Goal: Task Accomplishment & Management: Complete application form

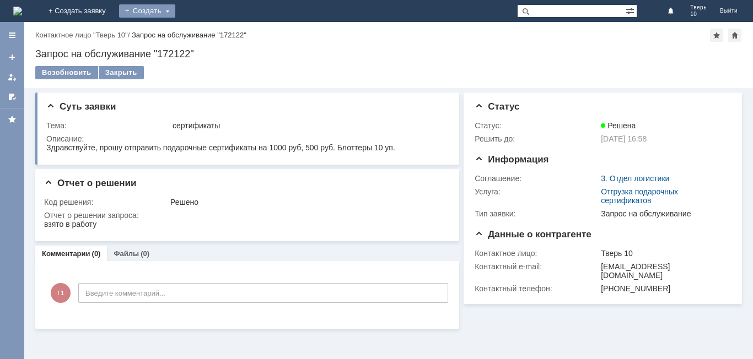
click at [175, 12] on div "Создать" at bounding box center [147, 10] width 56 height 13
click at [205, 34] on link "Заявка" at bounding box center [163, 32] width 84 height 13
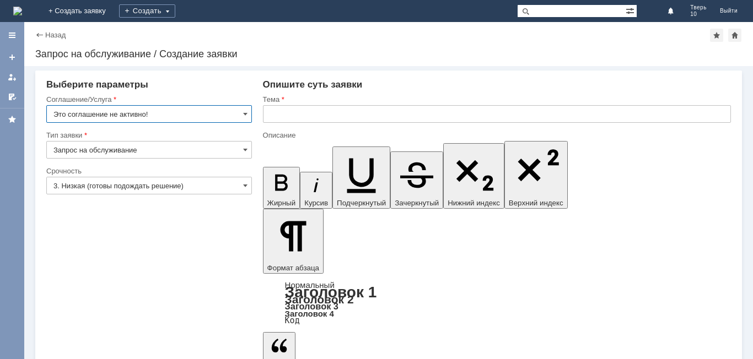
click at [173, 117] on input "Это соглашение не активно!" at bounding box center [149, 114] width 206 height 18
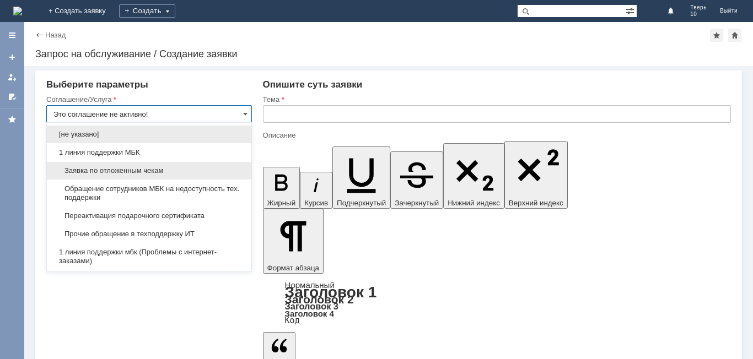
click at [142, 171] on span "Заявка по отложенным чекам" at bounding box center [148, 170] width 191 height 9
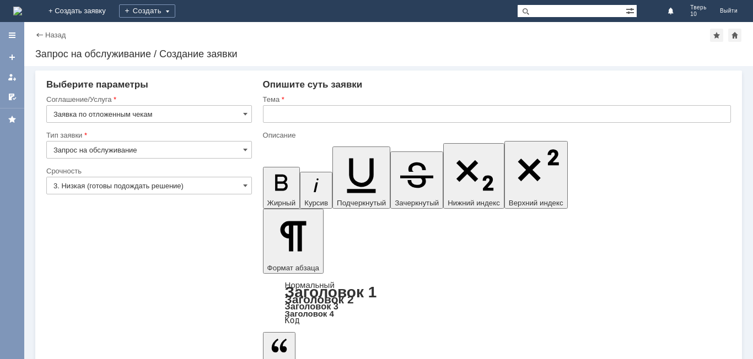
type input "Заявка по отложенным чекам"
click at [394, 112] on input "text" at bounding box center [497, 114] width 468 height 18
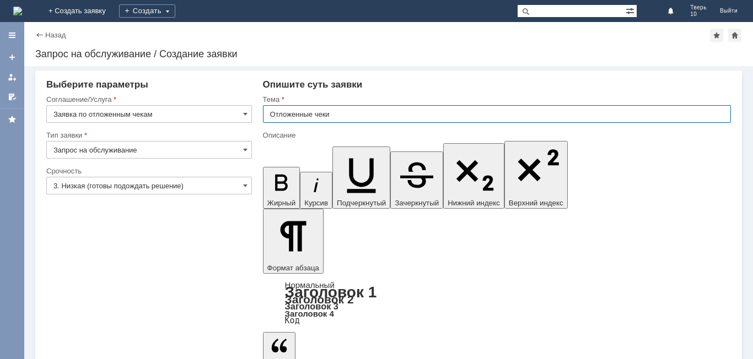
type input "Отложенные чеки"
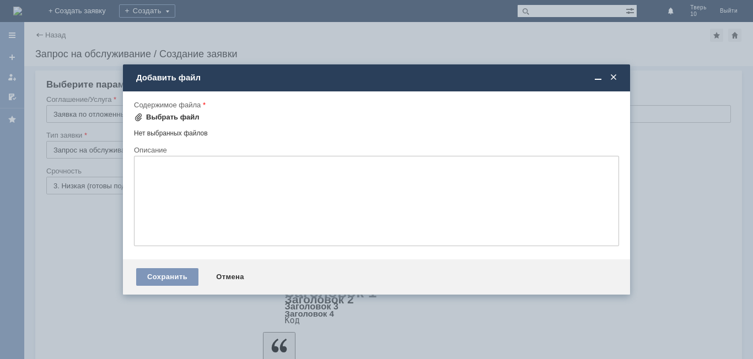
click at [187, 114] on div "Выбрать файл" at bounding box center [172, 117] width 53 height 9
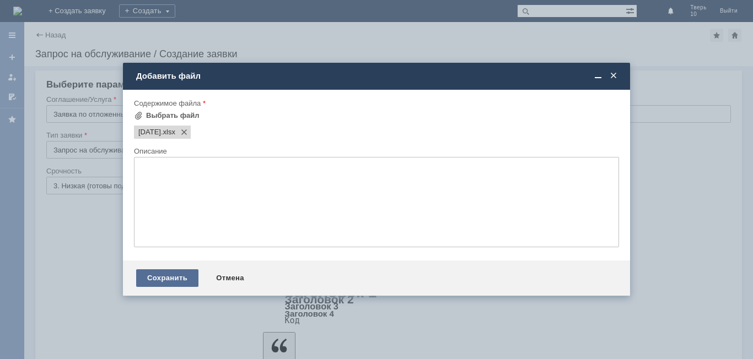
click at [179, 273] on div "Сохранить" at bounding box center [167, 279] width 62 height 18
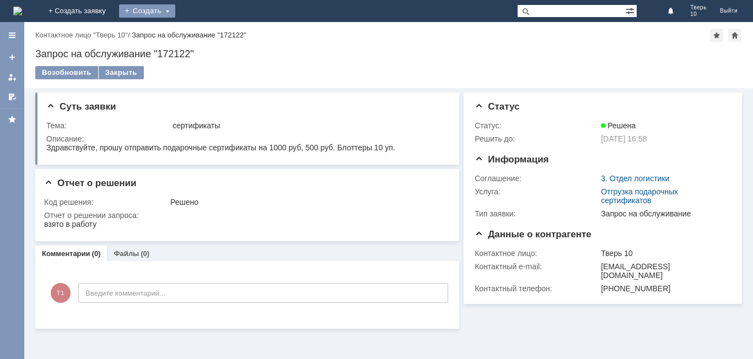
click at [175, 13] on div "Создать" at bounding box center [147, 10] width 56 height 13
click at [205, 31] on link "Заявка" at bounding box center [163, 32] width 84 height 13
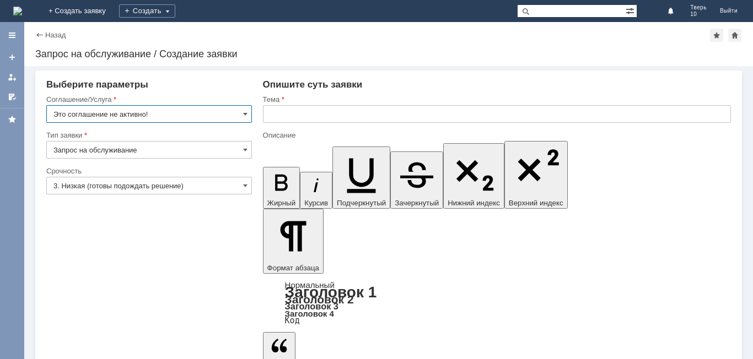
click at [239, 114] on input "Это соглашение не активно!" at bounding box center [149, 114] width 206 height 18
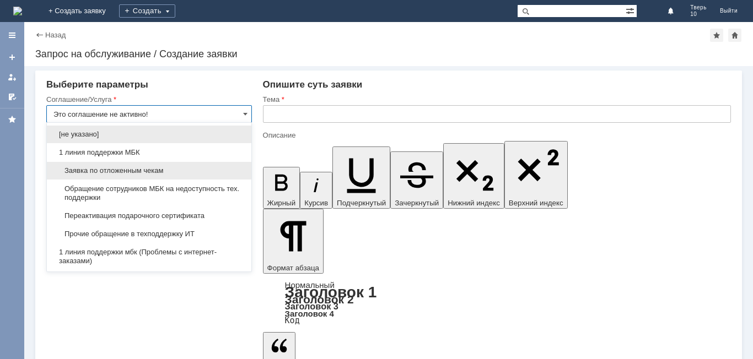
click at [144, 173] on span "Заявка по отложенным чекам" at bounding box center [148, 170] width 191 height 9
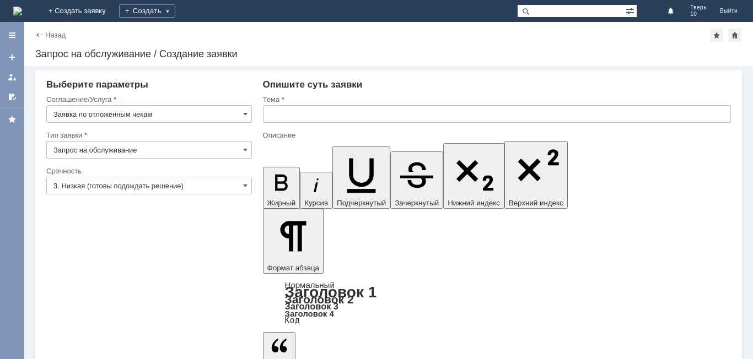
type input "Заявка по отложенным чекам"
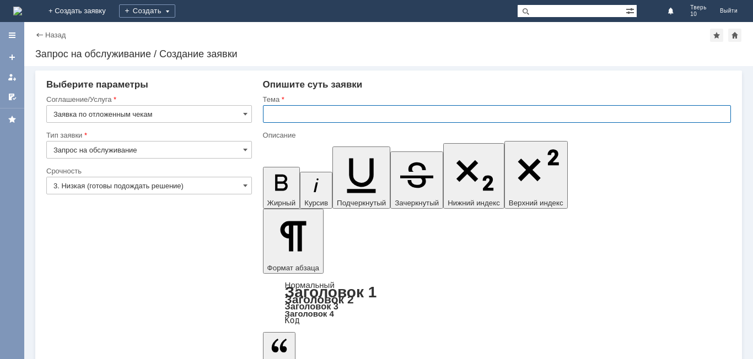
click at [322, 115] on input "text" at bounding box center [497, 114] width 468 height 18
type input "Отложенные чеки"
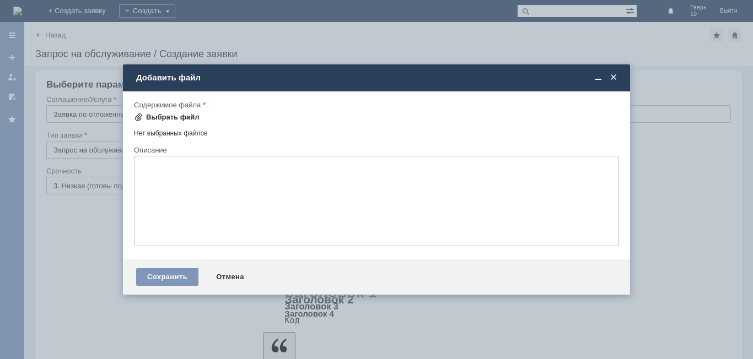
click at [169, 117] on div "Выбрать файл" at bounding box center [172, 117] width 53 height 9
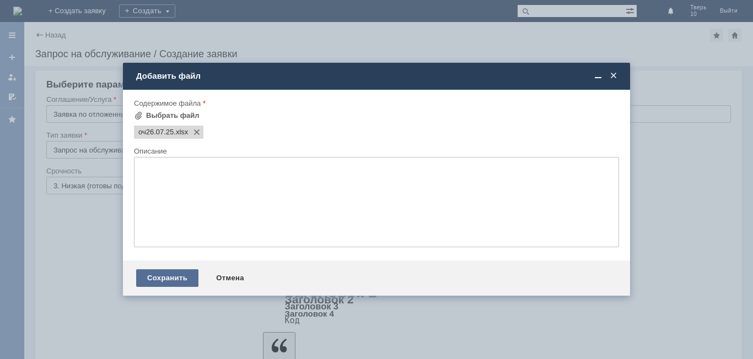
click at [188, 278] on div "Сохранить" at bounding box center [167, 279] width 62 height 18
